Goal: Task Accomplishment & Management: Use online tool/utility

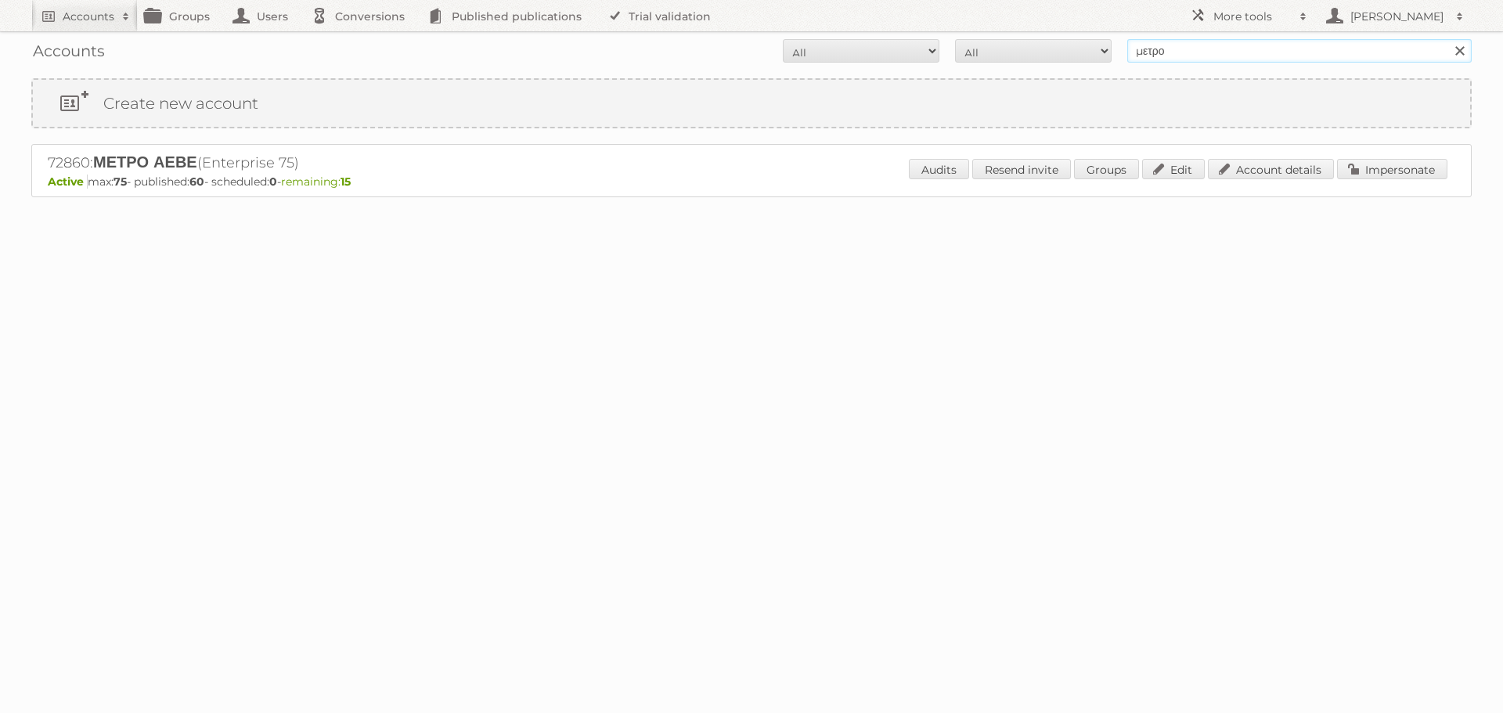
drag, startPoint x: 1171, startPoint y: 52, endPoint x: 1132, endPoint y: 52, distance: 39.1
click at [1135, 52] on input "μετρο" at bounding box center [1299, 50] width 344 height 23
type input "danielius"
click at [1447, 39] on input "Search" at bounding box center [1458, 50] width 23 height 23
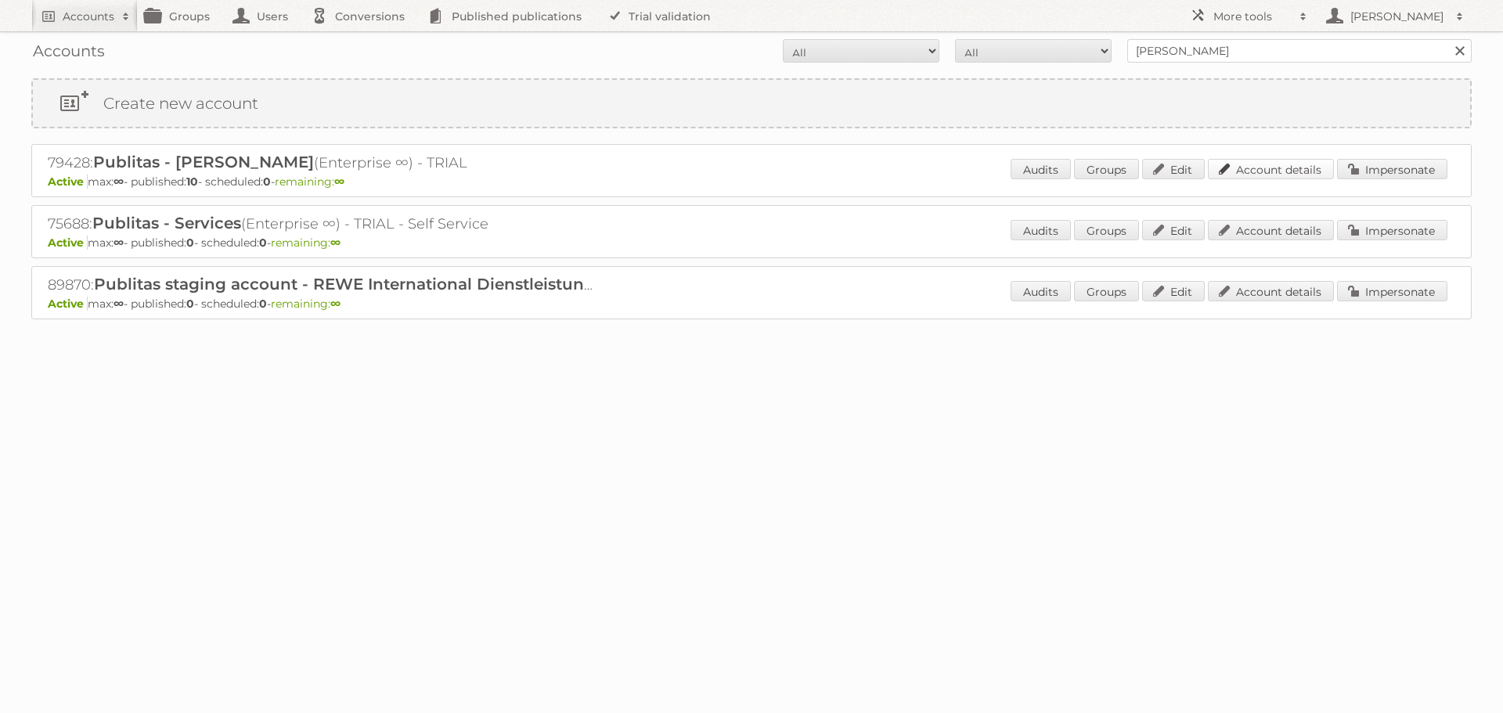
click at [1268, 167] on link "Account details" at bounding box center [1271, 169] width 126 height 20
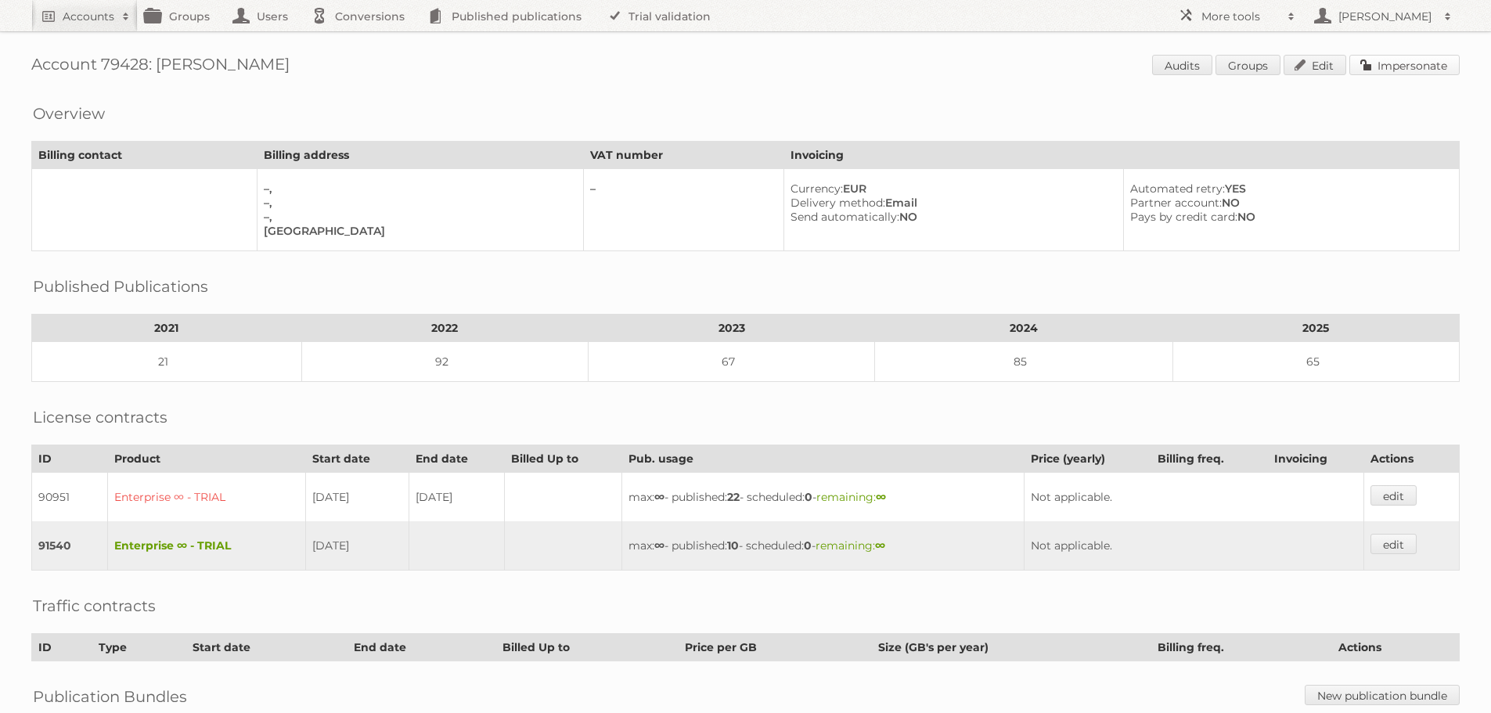
click at [1415, 61] on link "Impersonate" at bounding box center [1404, 65] width 110 height 20
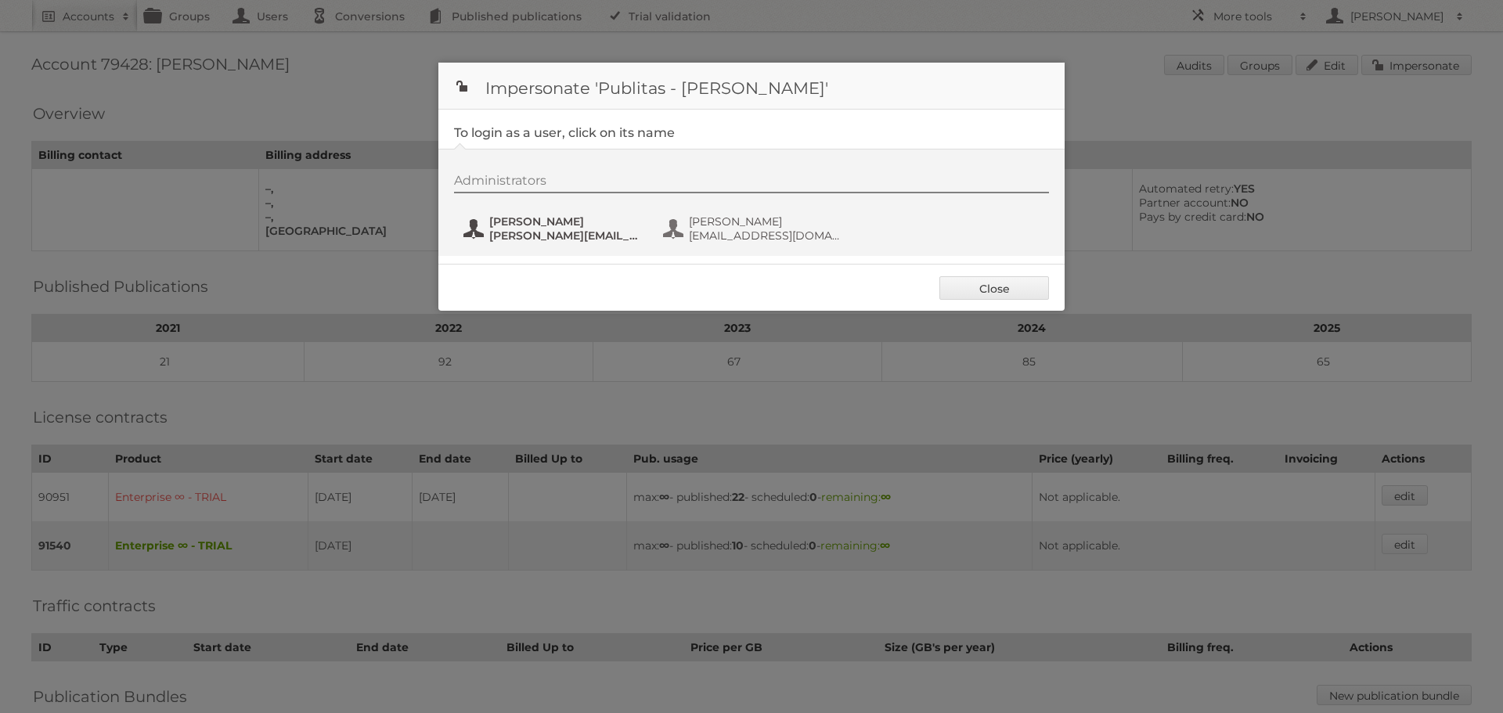
click at [578, 232] on span "danielius@publitas.com" at bounding box center [565, 236] width 152 height 14
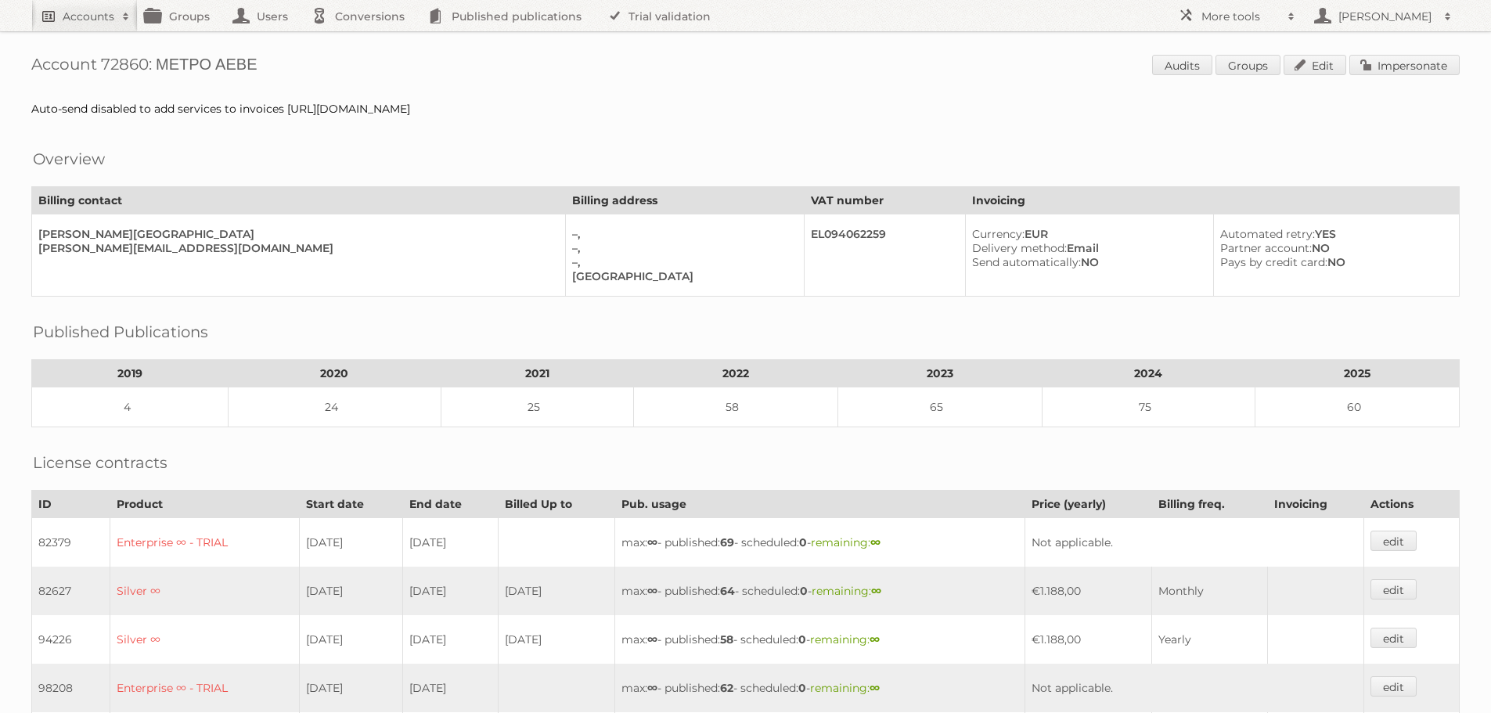
click at [84, 17] on h2 "Accounts" at bounding box center [89, 17] width 52 height 16
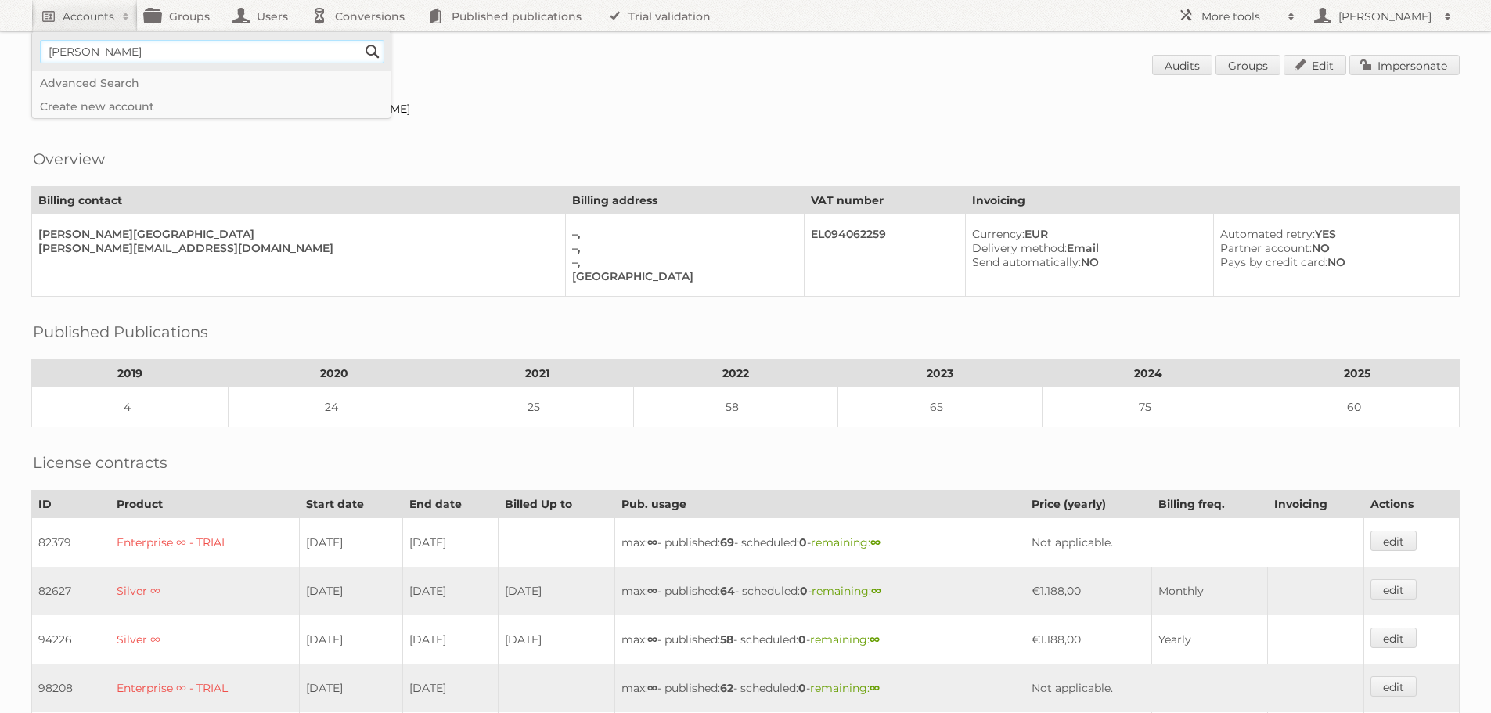
type input"] "george@publitas.com"
click at [361, 40] on input "Search" at bounding box center [372, 51] width 23 height 23
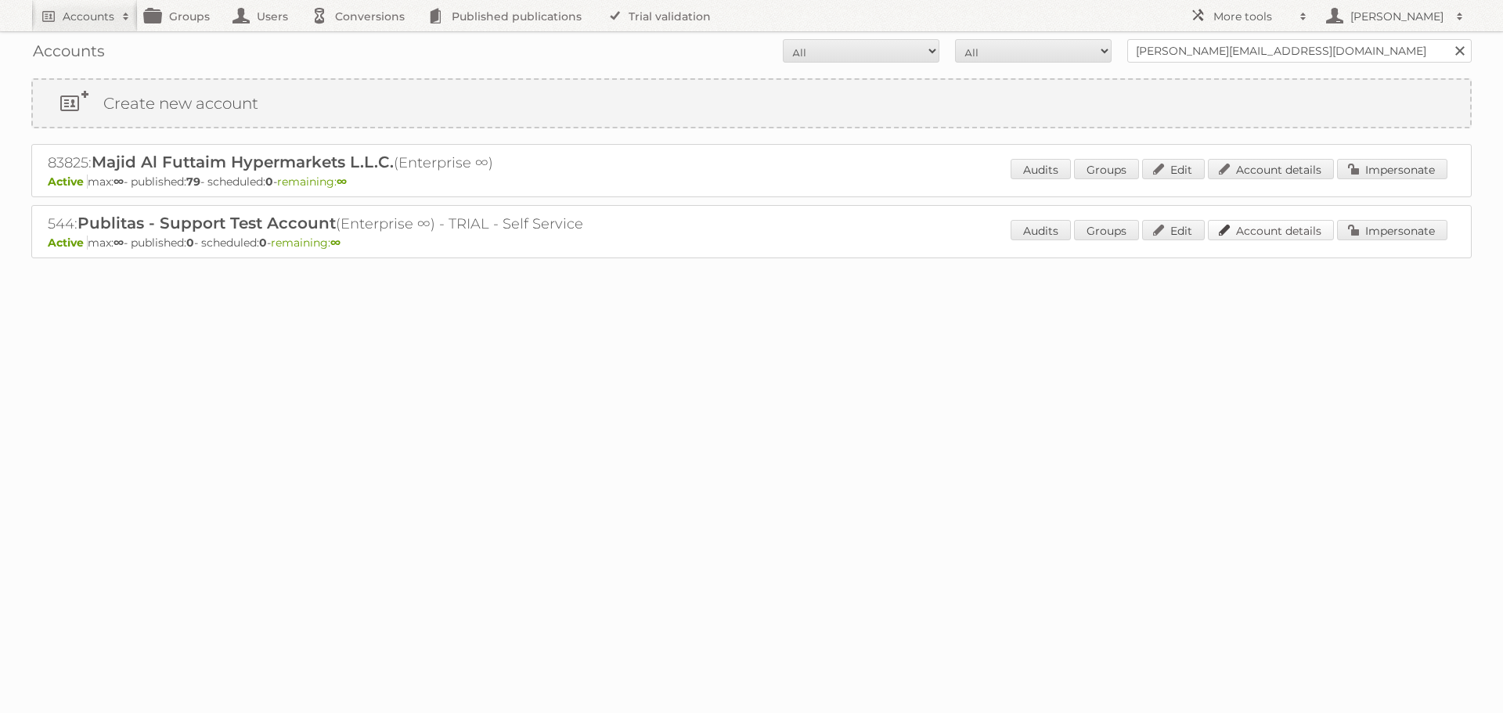
click at [1264, 228] on link "Account details" at bounding box center [1271, 230] width 126 height 20
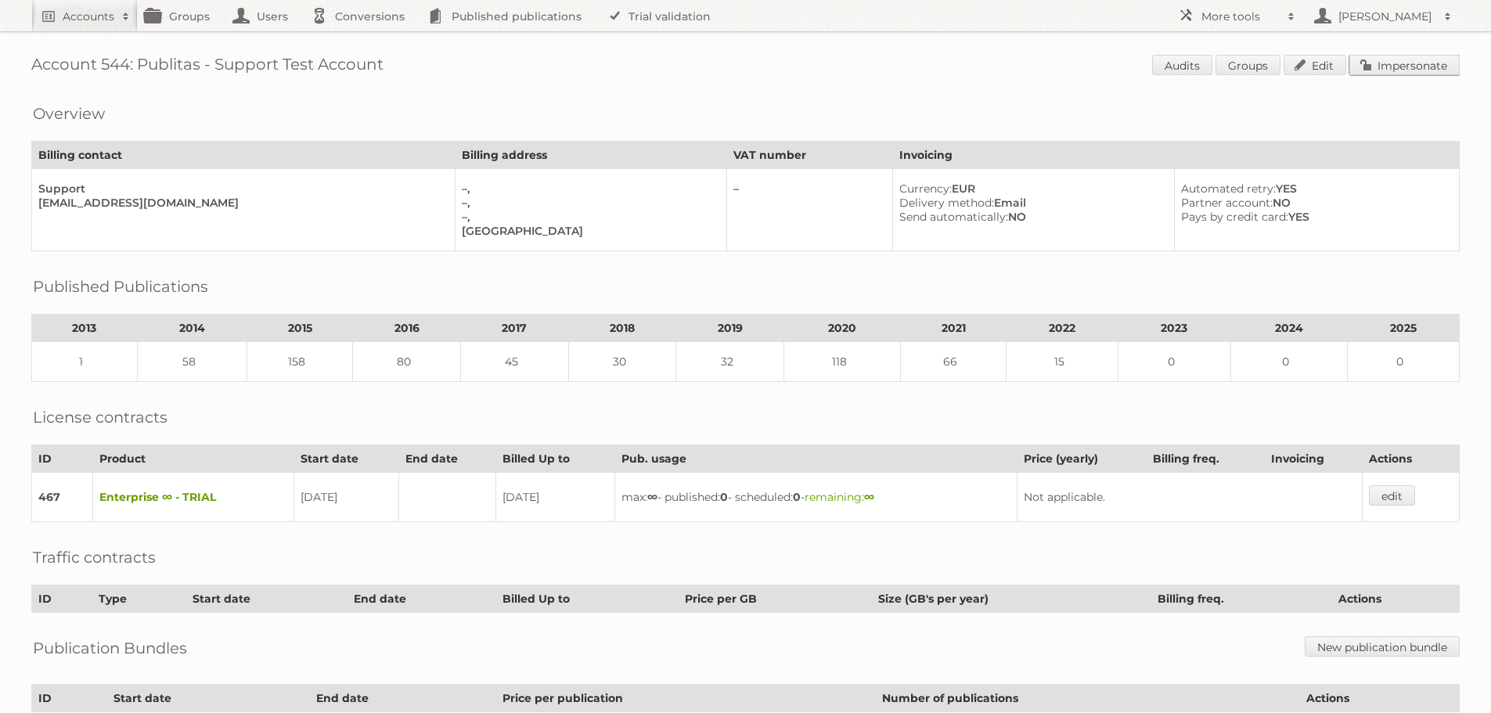
click at [1416, 67] on link "Impersonate" at bounding box center [1404, 65] width 110 height 20
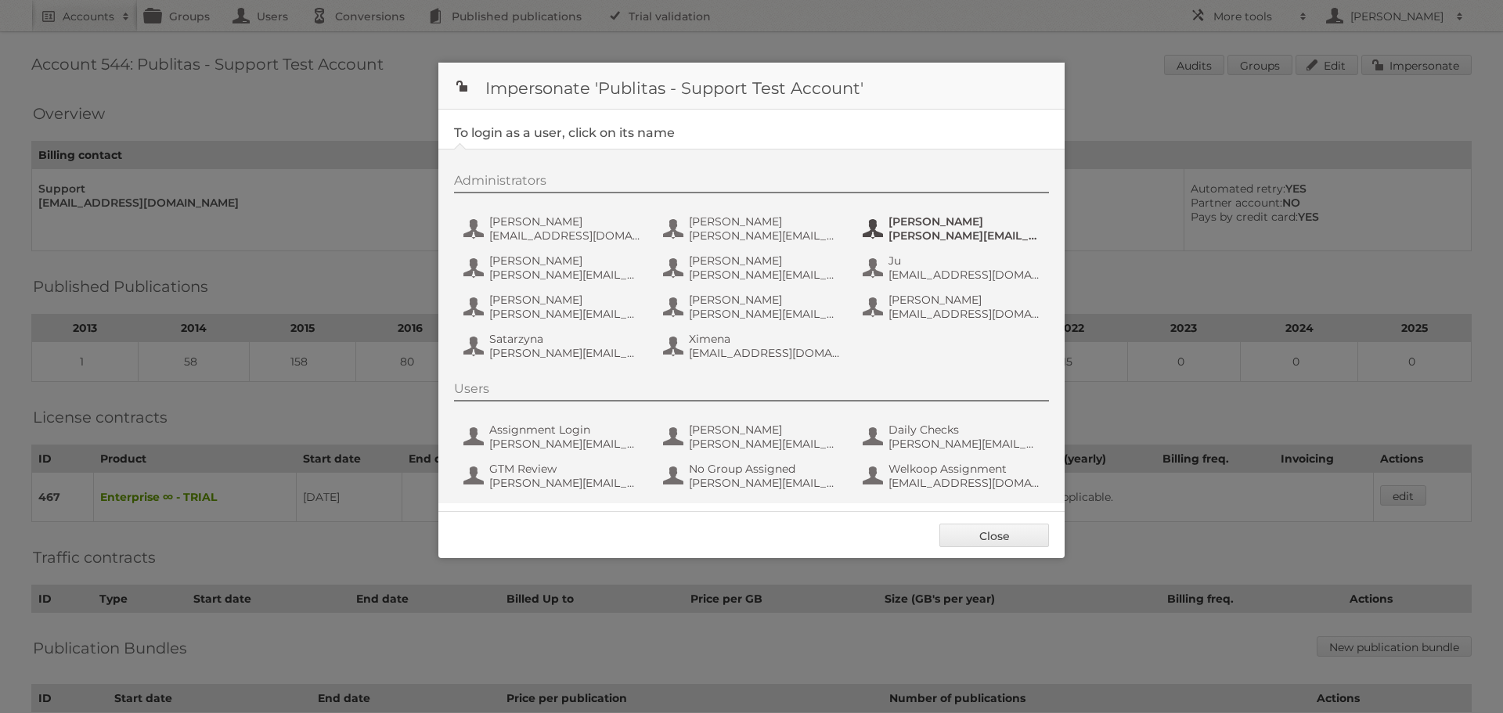
click at [934, 230] on span "[PERSON_NAME][EMAIL_ADDRESS][DOMAIN_NAME]" at bounding box center [964, 236] width 152 height 14
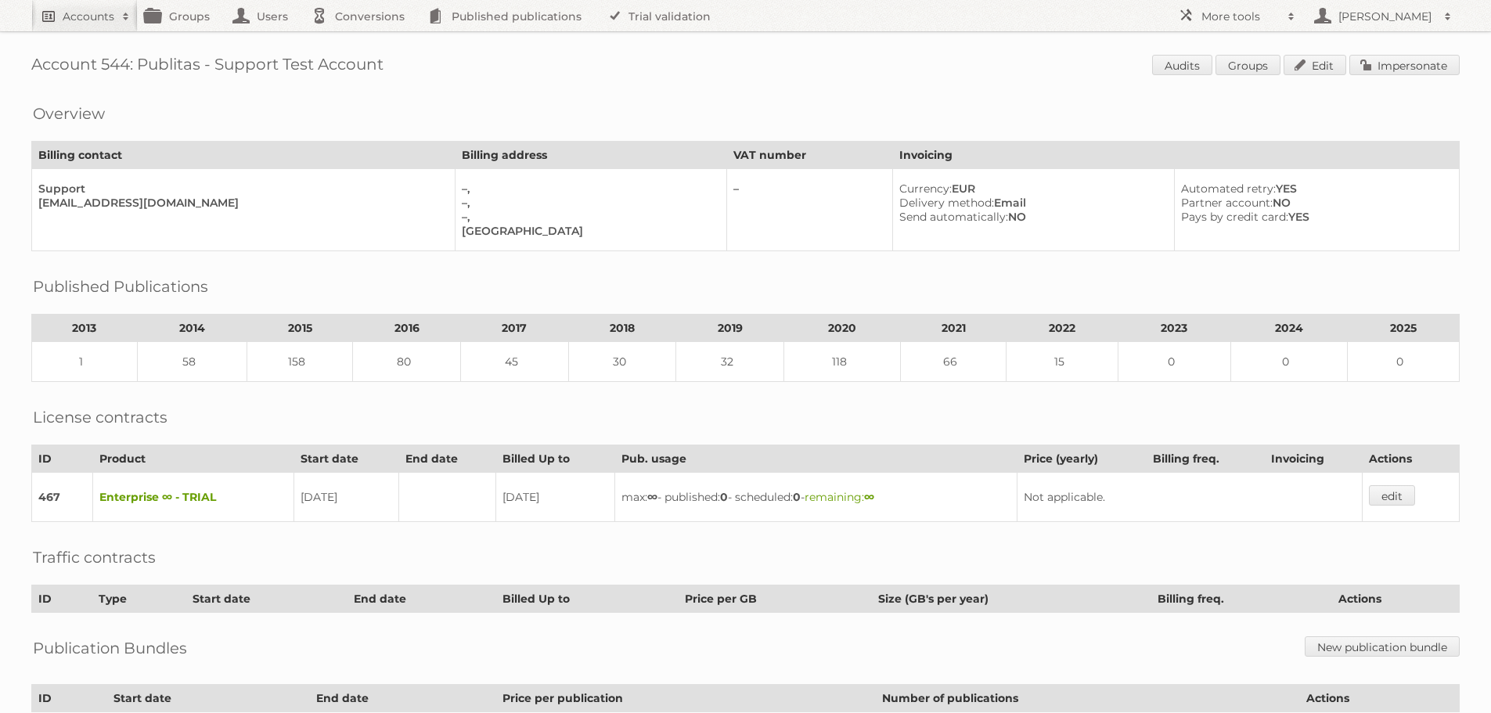
click at [85, 19] on h2 "Accounts" at bounding box center [89, 17] width 52 height 16
type input"] "[PERSON_NAME][EMAIL_ADDRESS][DOMAIN_NAME]"
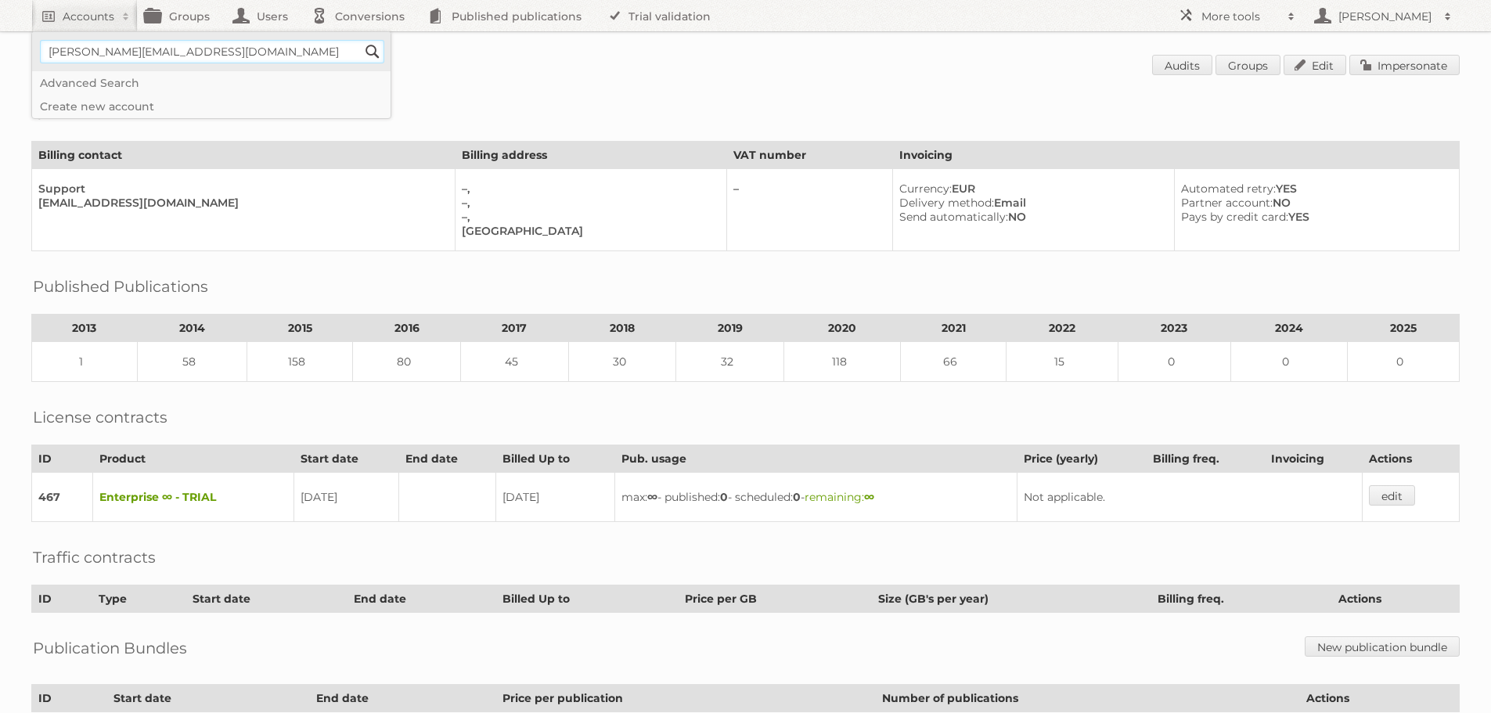
click at [361, 40] on input "Search" at bounding box center [372, 51] width 23 height 23
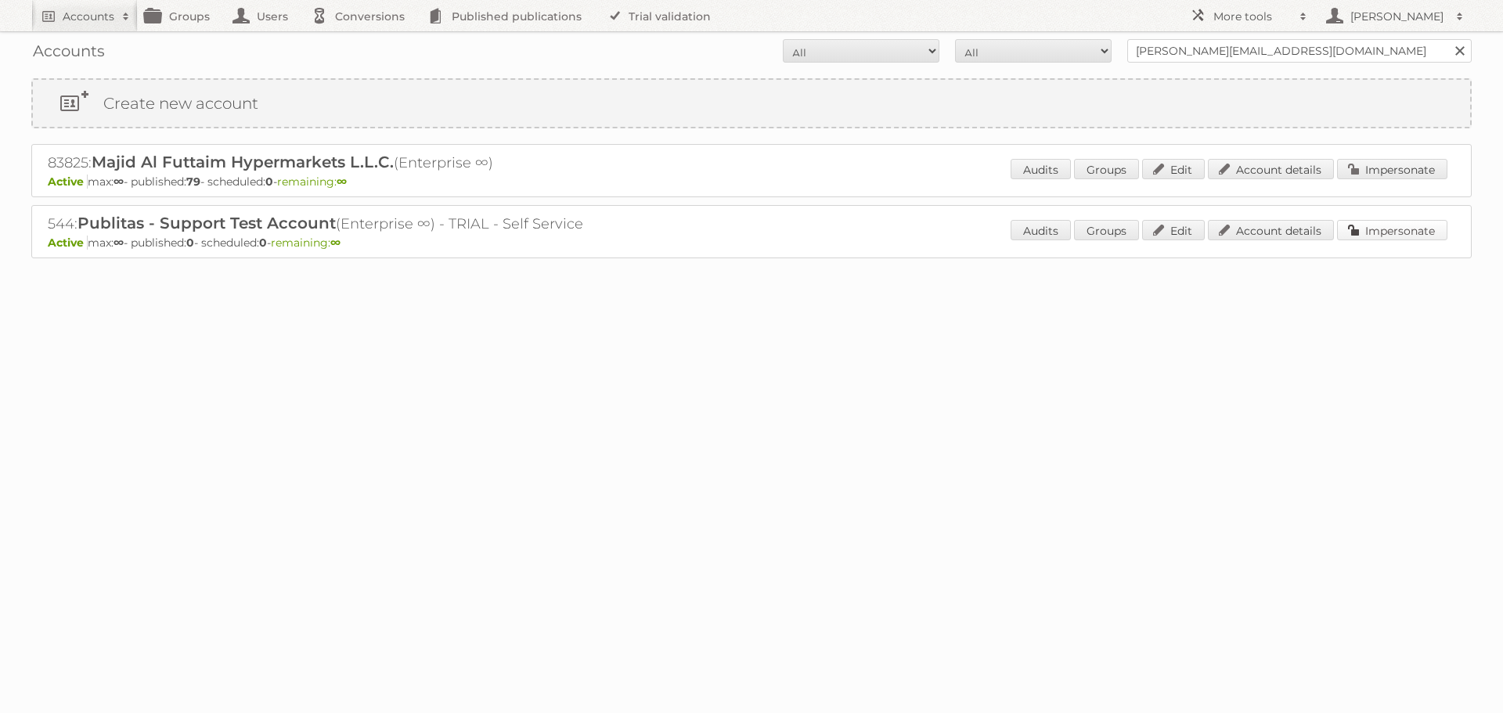
click at [1389, 234] on link "Impersonate" at bounding box center [1392, 230] width 110 height 20
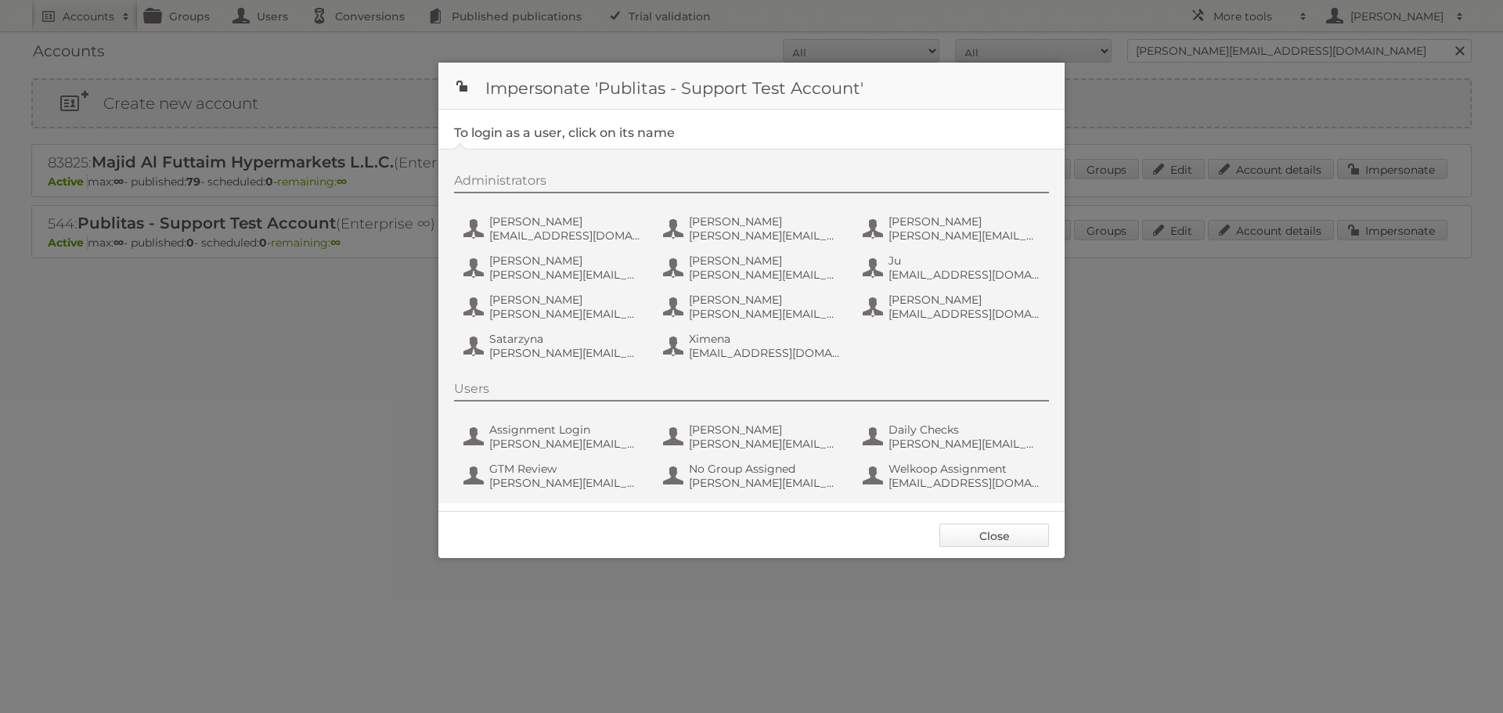
click at [997, 538] on link "Close" at bounding box center [994, 535] width 110 height 23
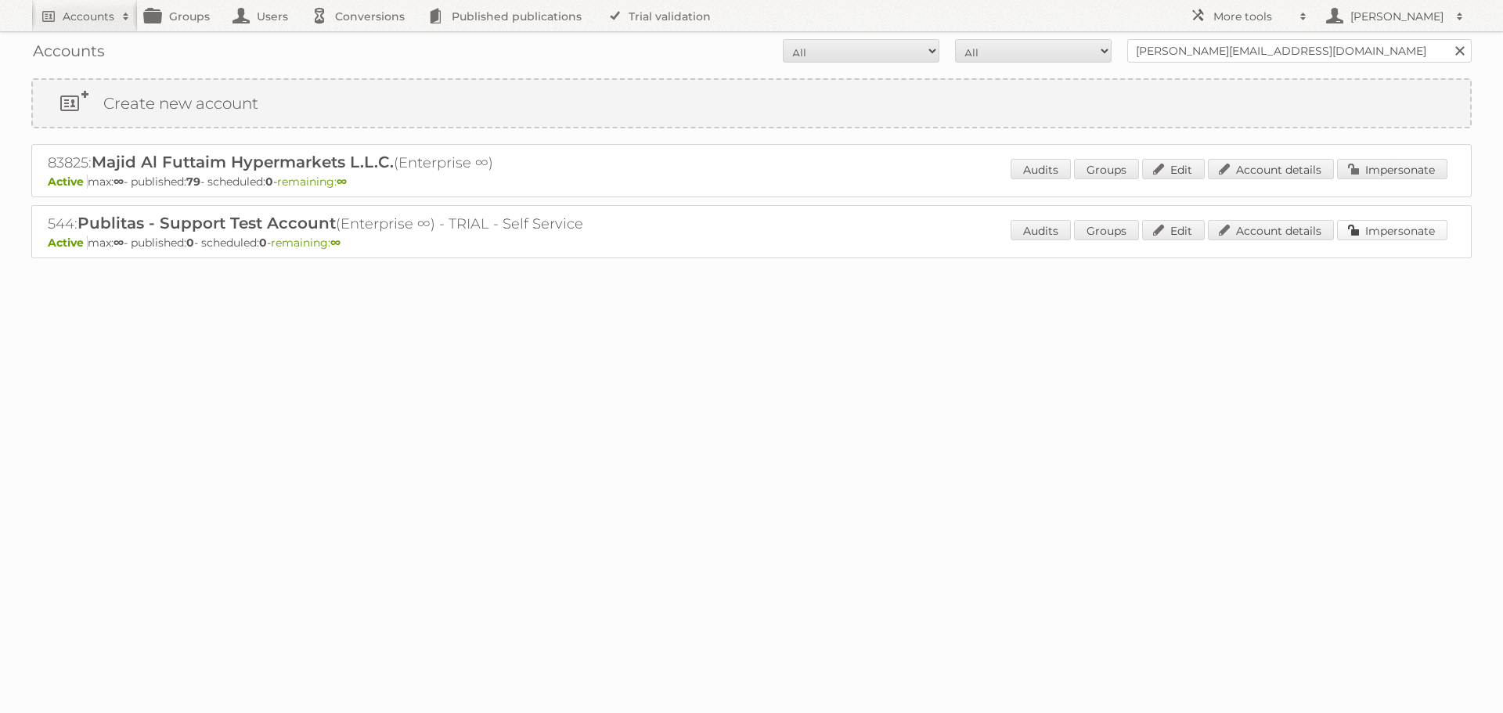
click at [1382, 230] on link "Impersonate" at bounding box center [1392, 230] width 110 height 20
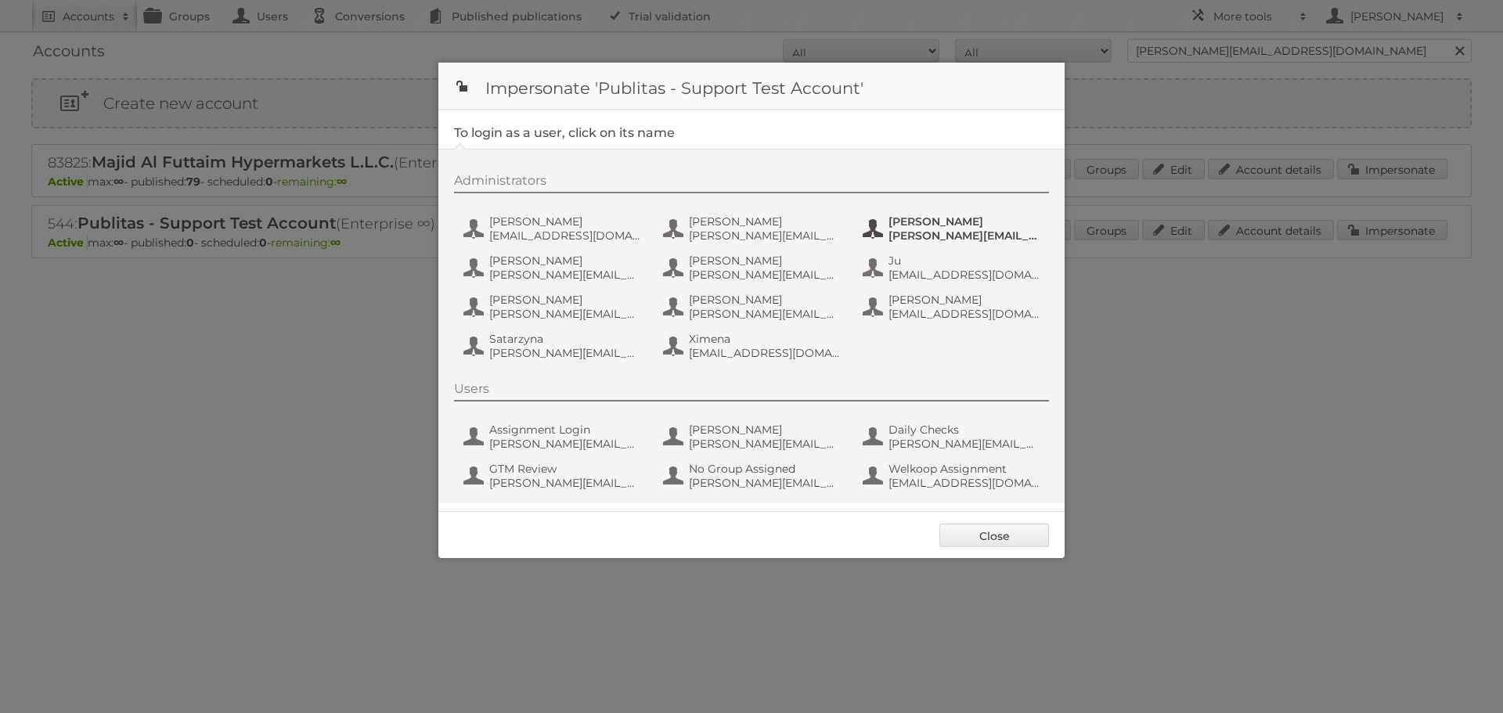
click at [913, 228] on span "[PERSON_NAME]" at bounding box center [964, 221] width 152 height 14
